Goal: Task Accomplishment & Management: Manage account settings

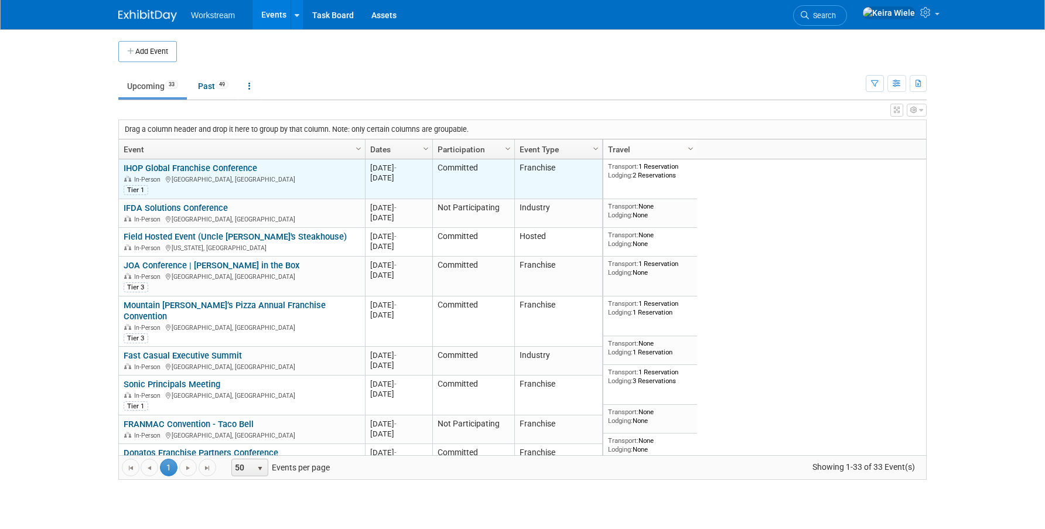
click at [235, 169] on link "IHOP Global Franchise Conference" at bounding box center [191, 168] width 134 height 11
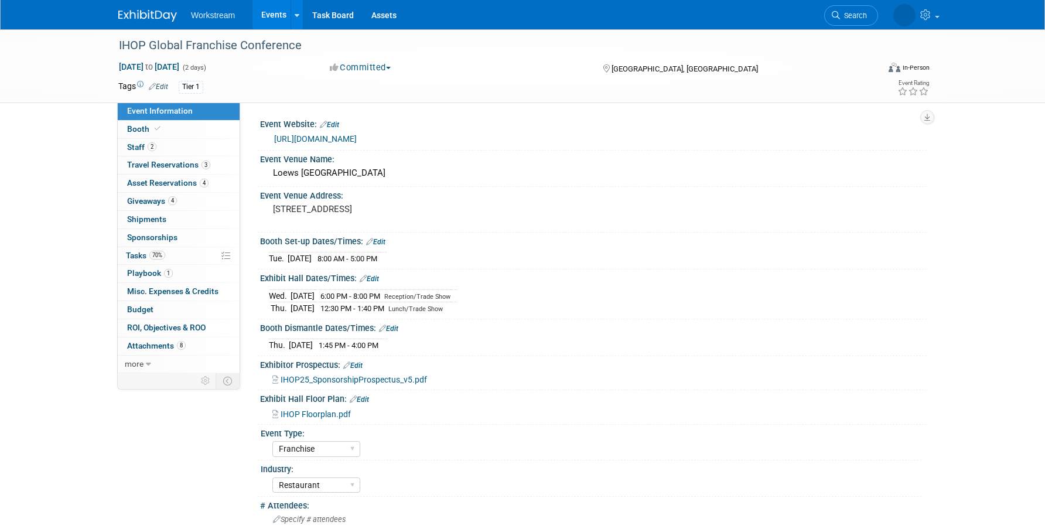
select select "Franchise"
select select "Restaurant"
select select "No"
select select "[PERSON_NAME]"
click at [194, 255] on link "70% Tasks 70%" at bounding box center [179, 256] width 122 height 18
